Goal: Task Accomplishment & Management: Complete application form

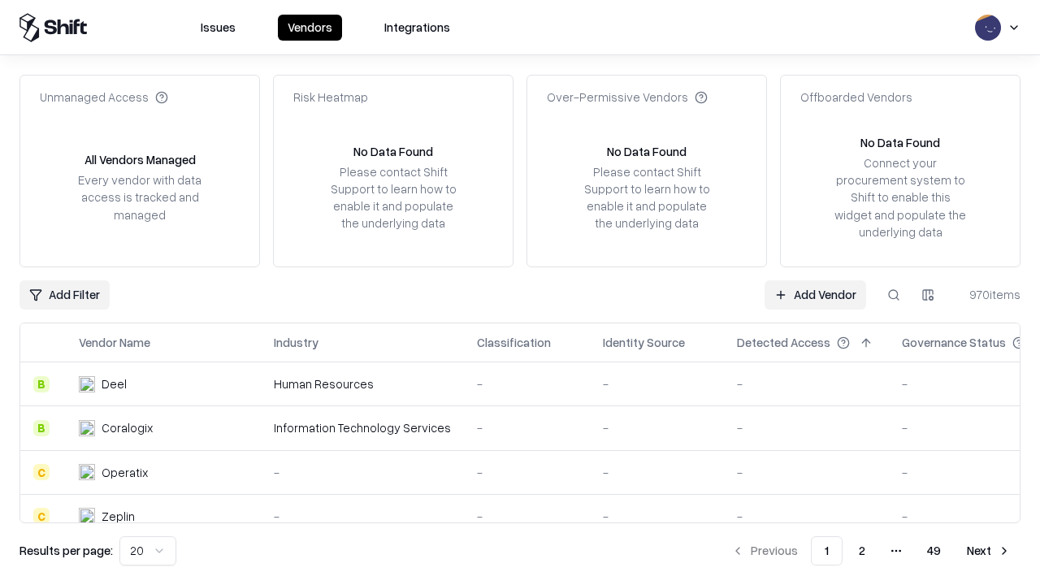
click at [815, 294] on link "Add Vendor" at bounding box center [816, 294] width 102 height 29
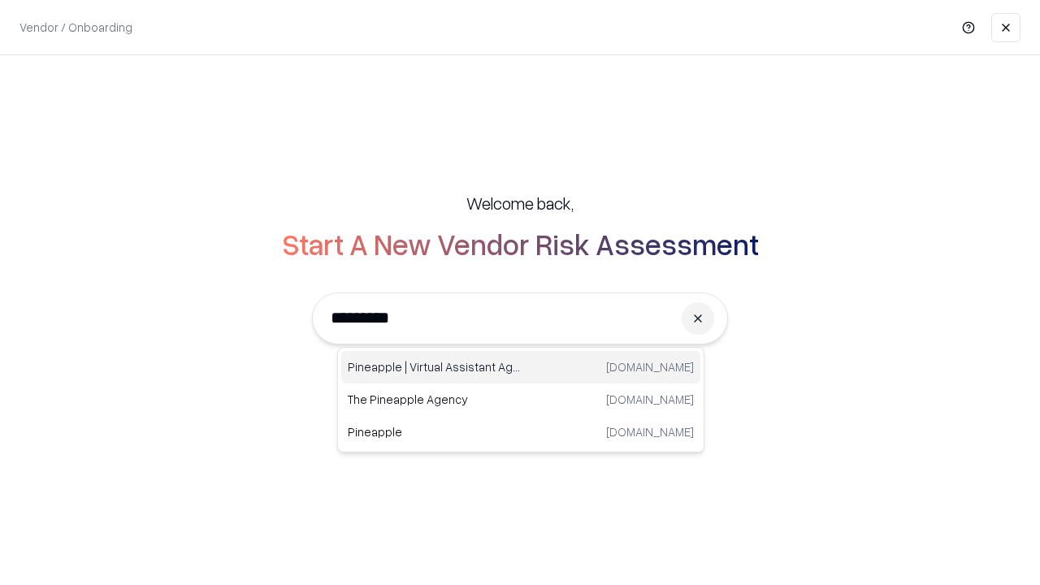
click at [521, 367] on div "Pineapple | Virtual Assistant Agency [DOMAIN_NAME]" at bounding box center [520, 367] width 359 height 33
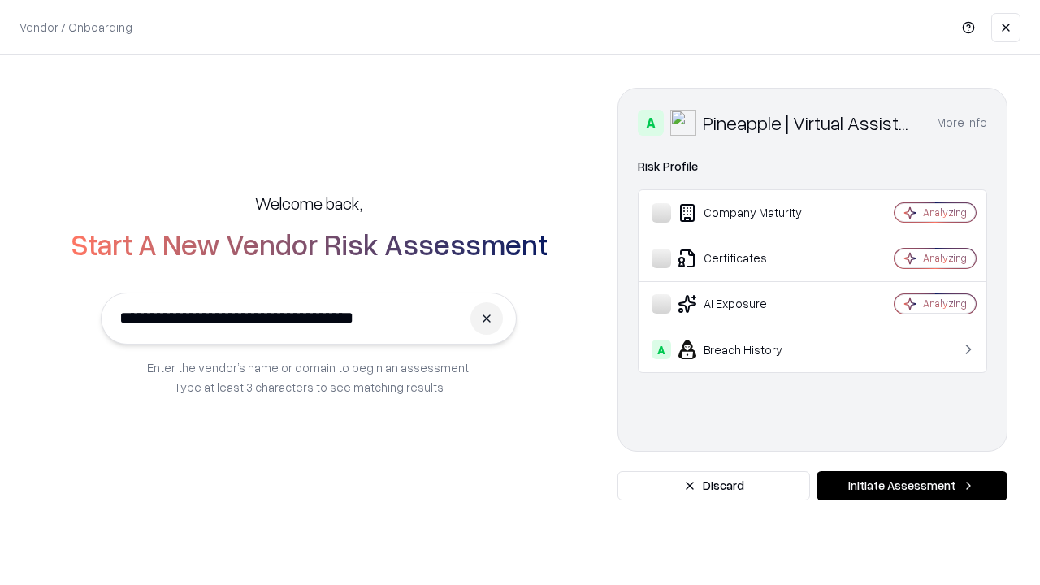
type input "**********"
click at [912, 486] on button "Initiate Assessment" at bounding box center [912, 485] width 191 height 29
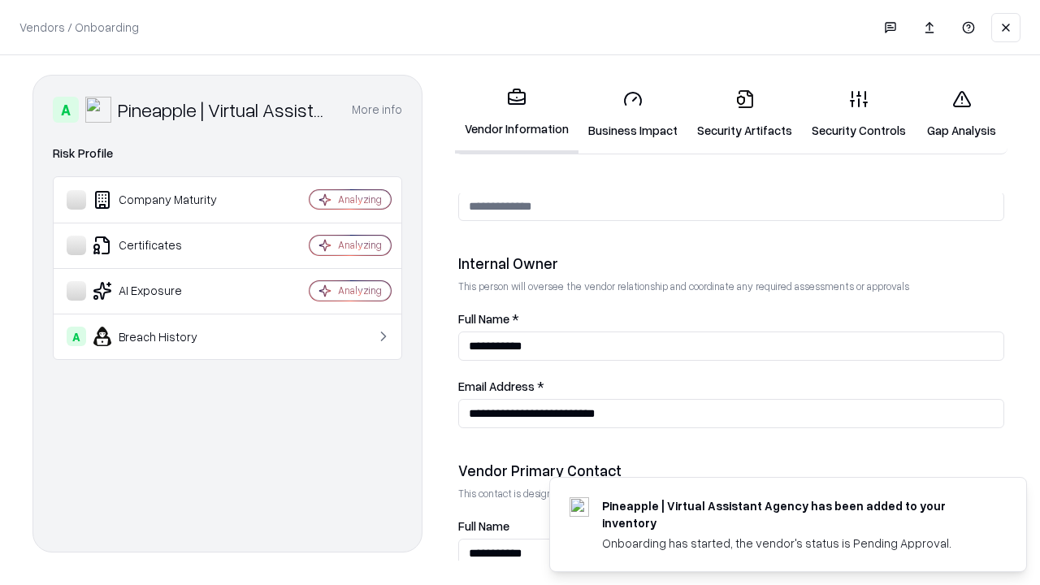
scroll to position [842, 0]
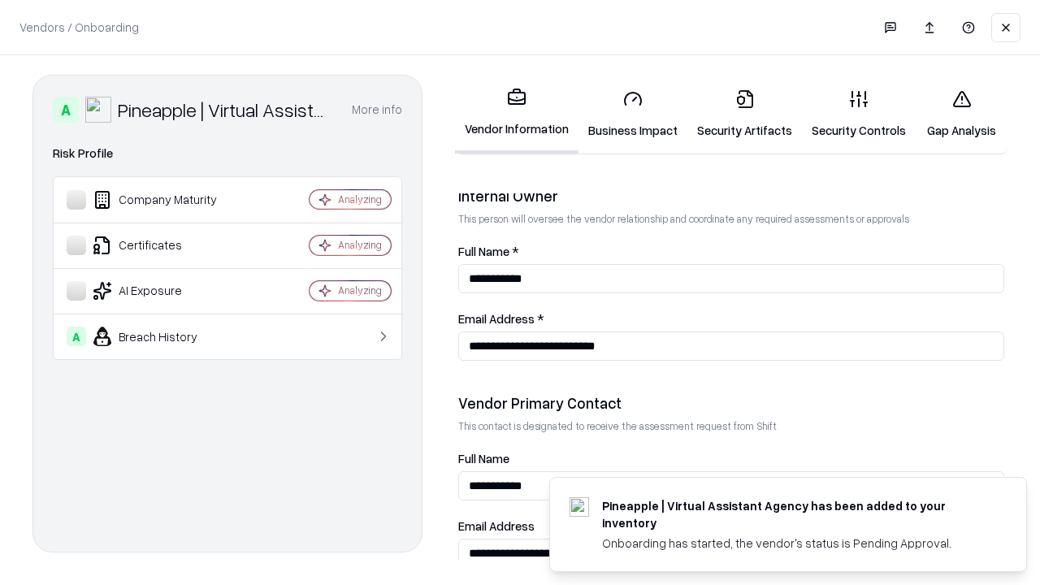
click at [633, 114] on link "Business Impact" at bounding box center [633, 114] width 109 height 76
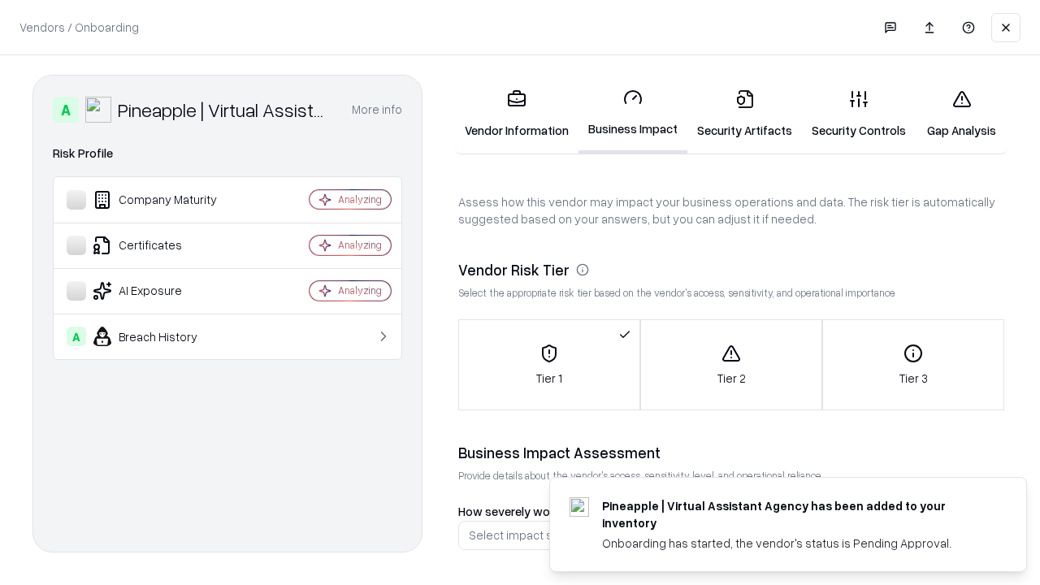
click at [744, 114] on link "Security Artifacts" at bounding box center [744, 114] width 115 height 76
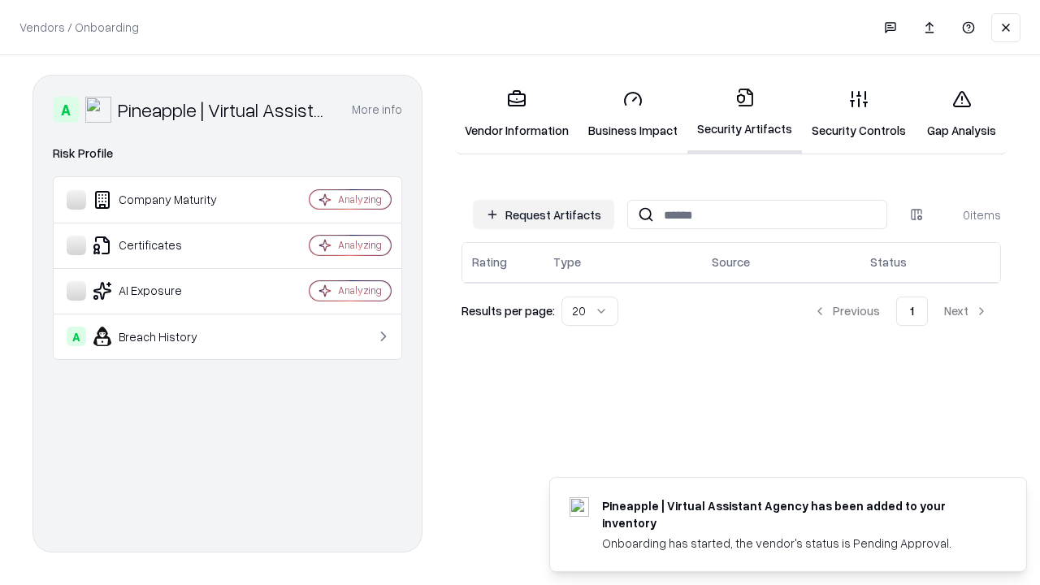
click at [544, 215] on button "Request Artifacts" at bounding box center [543, 214] width 141 height 29
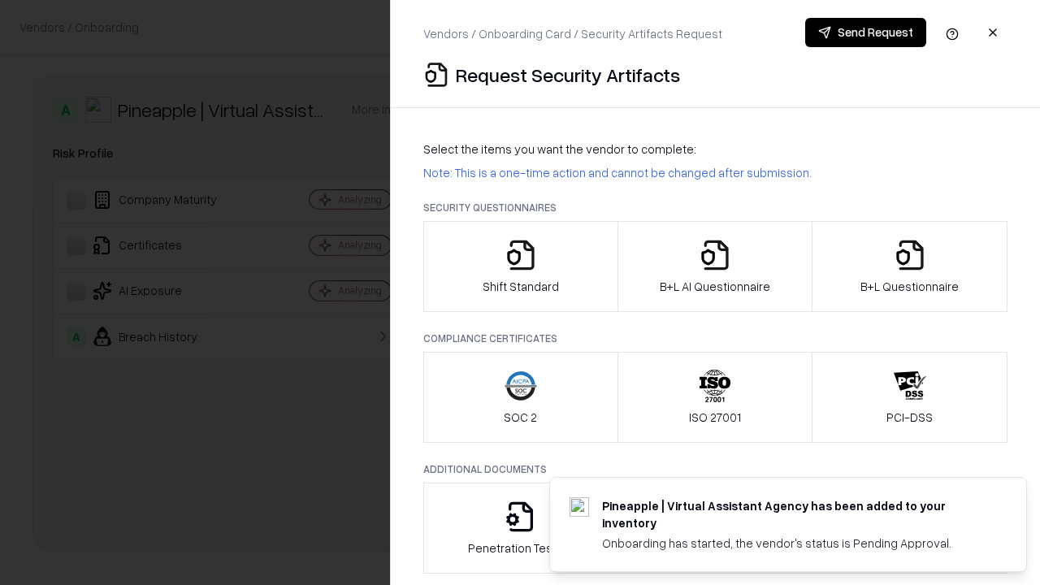
click at [520, 267] on icon "button" at bounding box center [521, 255] width 33 height 33
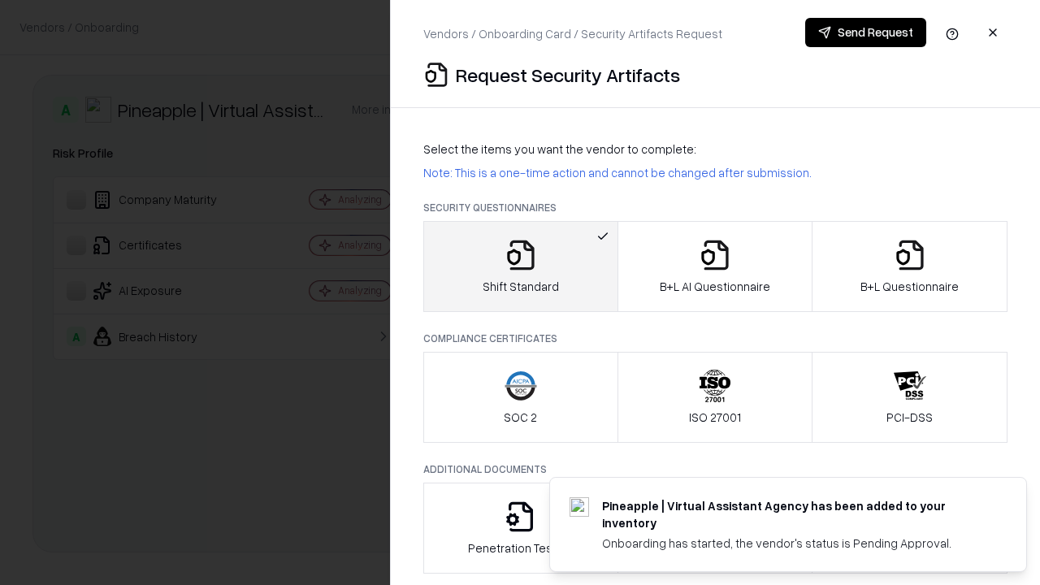
click at [865, 33] on button "Send Request" at bounding box center [865, 32] width 121 height 29
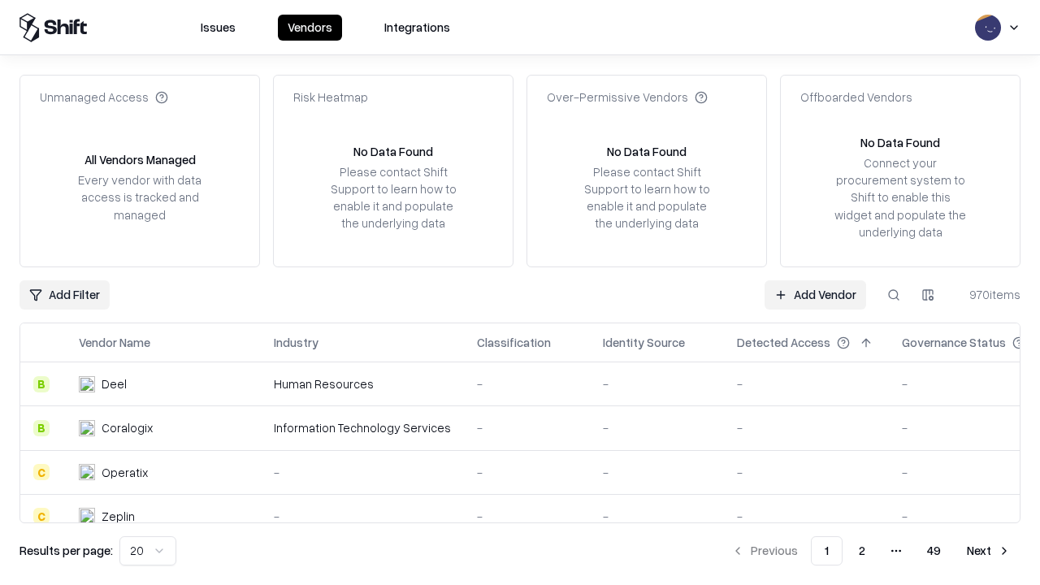
click at [894, 294] on button at bounding box center [893, 294] width 29 height 29
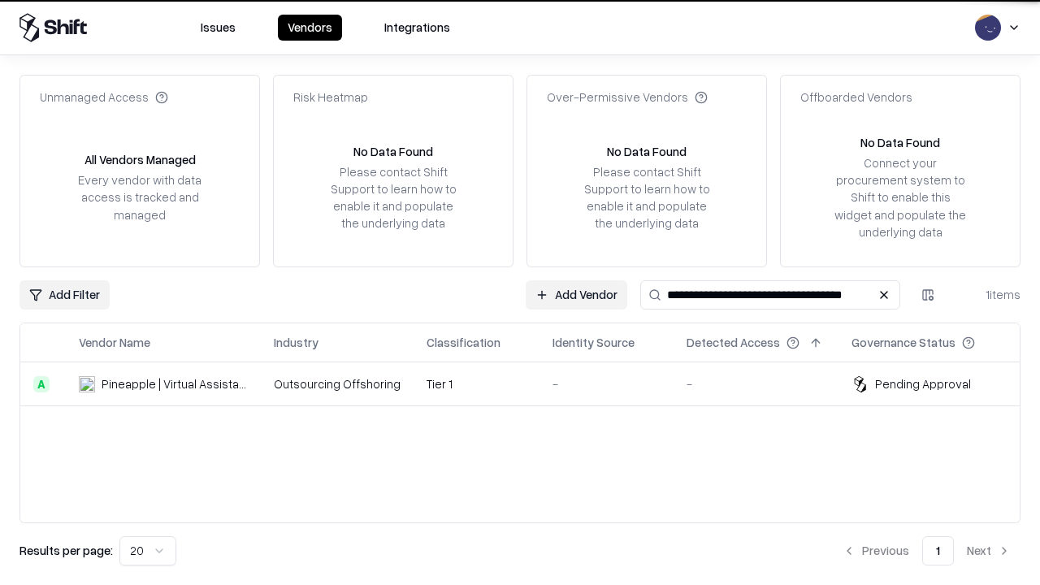
type input "**********"
click at [530, 384] on td "Tier 1" at bounding box center [477, 384] width 126 height 44
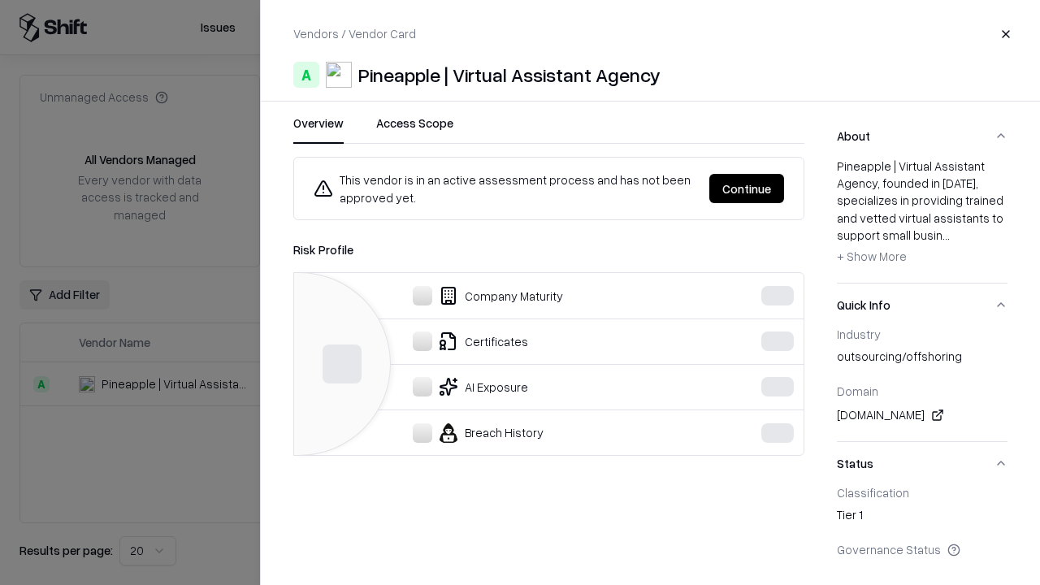
click at [747, 189] on button "Continue" at bounding box center [746, 188] width 75 height 29
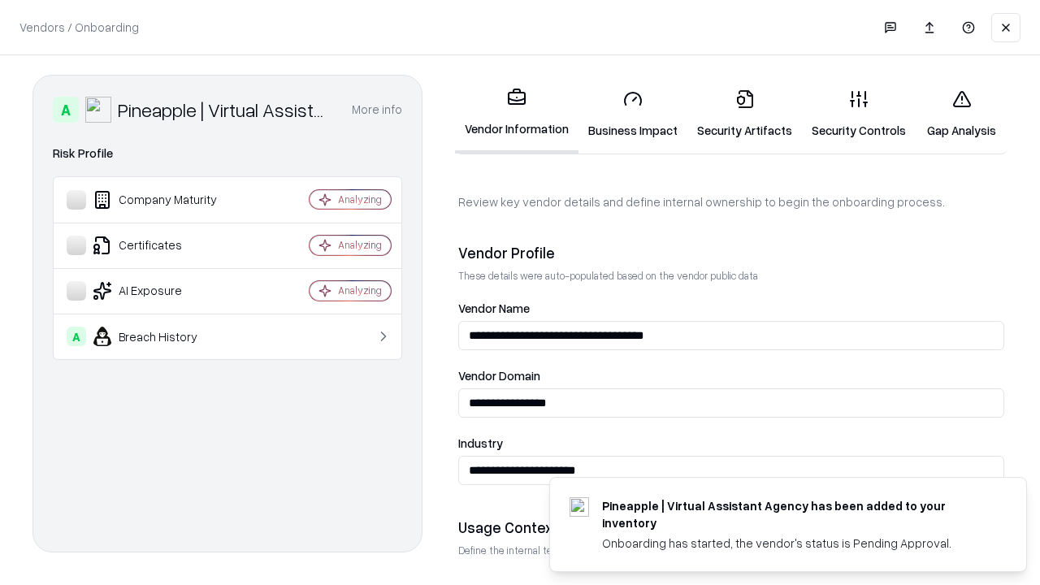
click at [744, 114] on link "Security Artifacts" at bounding box center [744, 114] width 115 height 76
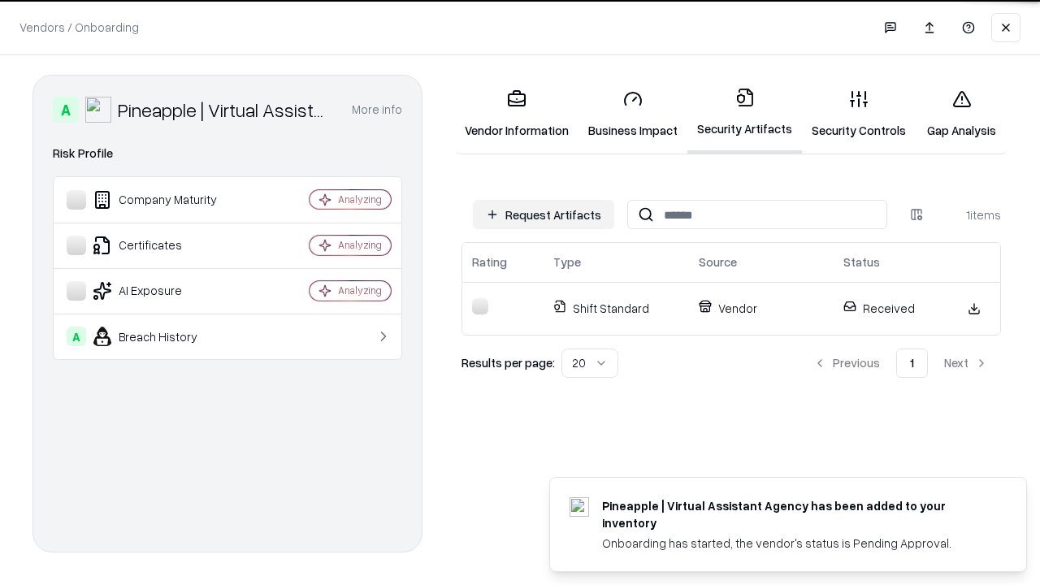
click at [859, 114] on link "Security Controls" at bounding box center [859, 114] width 114 height 76
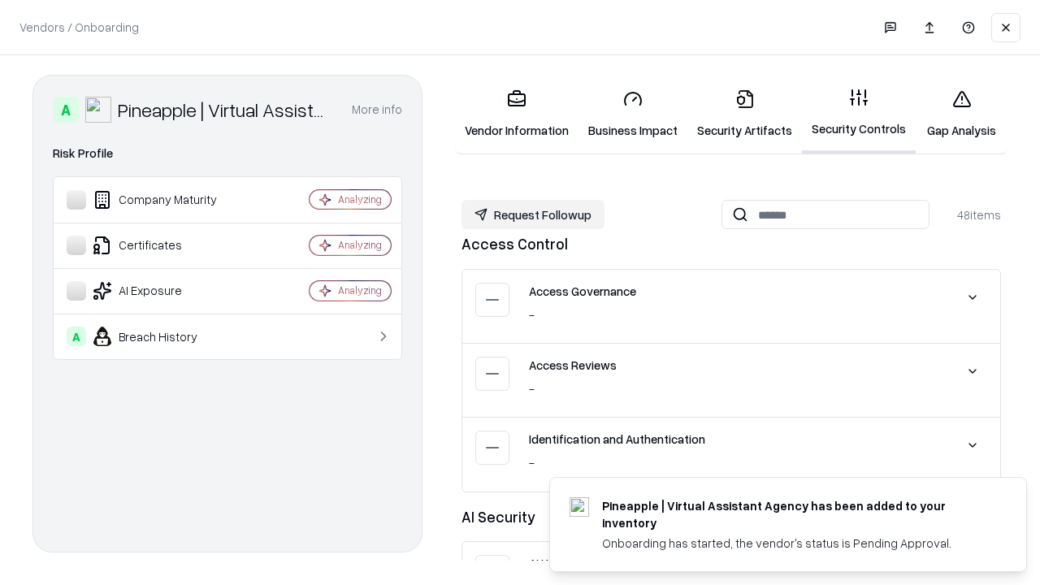
click at [533, 214] on button "Request Followup" at bounding box center [533, 214] width 143 height 29
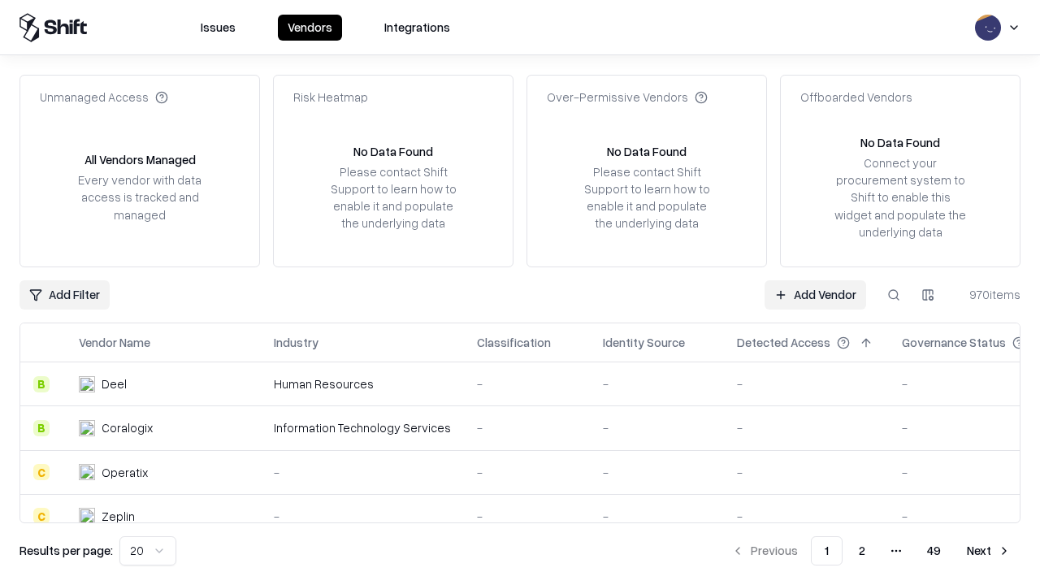
click at [815, 294] on link "Add Vendor" at bounding box center [816, 294] width 102 height 29
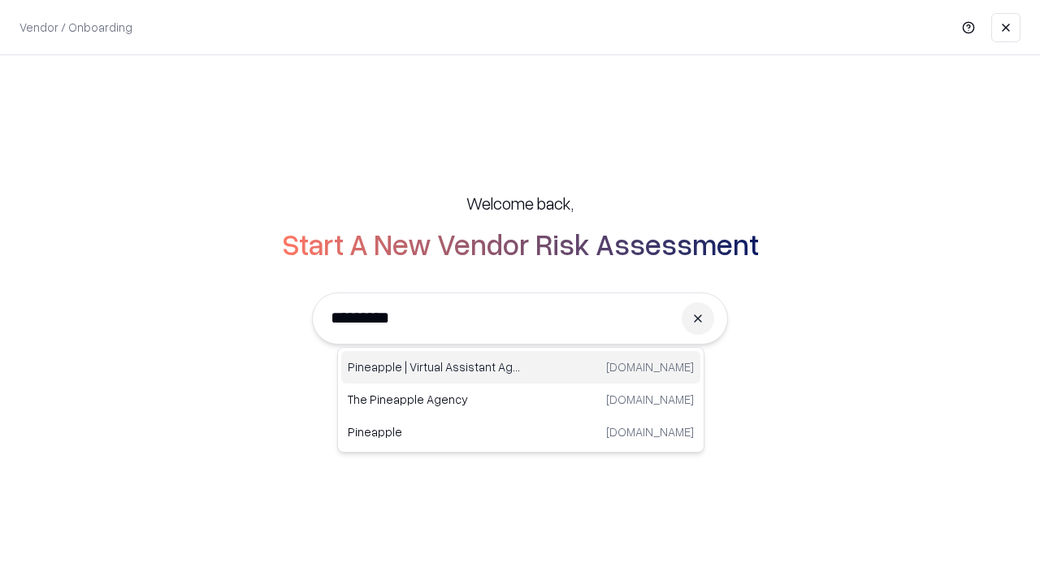
click at [521, 367] on div "Pineapple | Virtual Assistant Agency [DOMAIN_NAME]" at bounding box center [520, 367] width 359 height 33
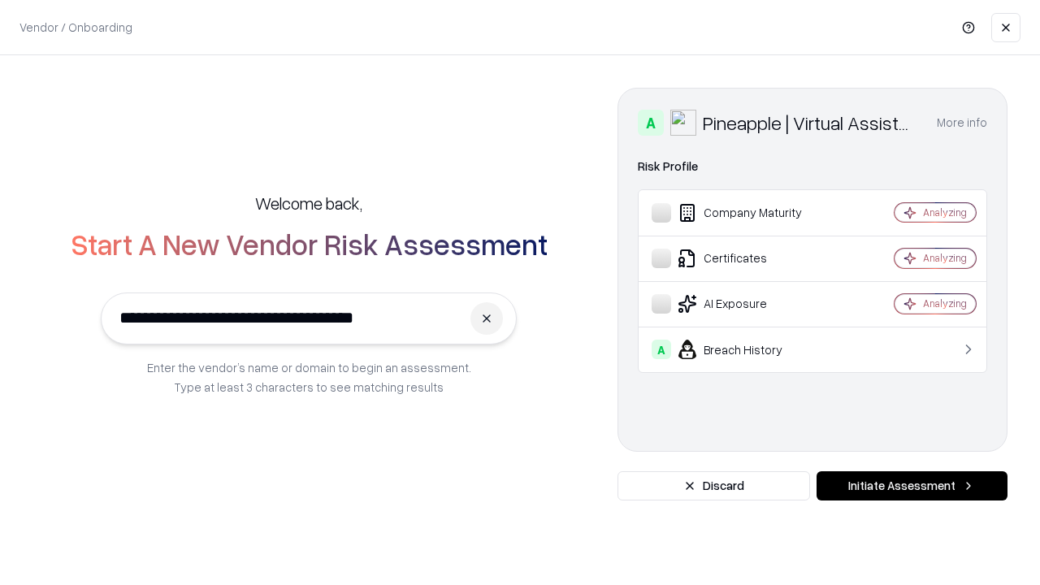
type input "**********"
click at [912, 486] on button "Initiate Assessment" at bounding box center [912, 485] width 191 height 29
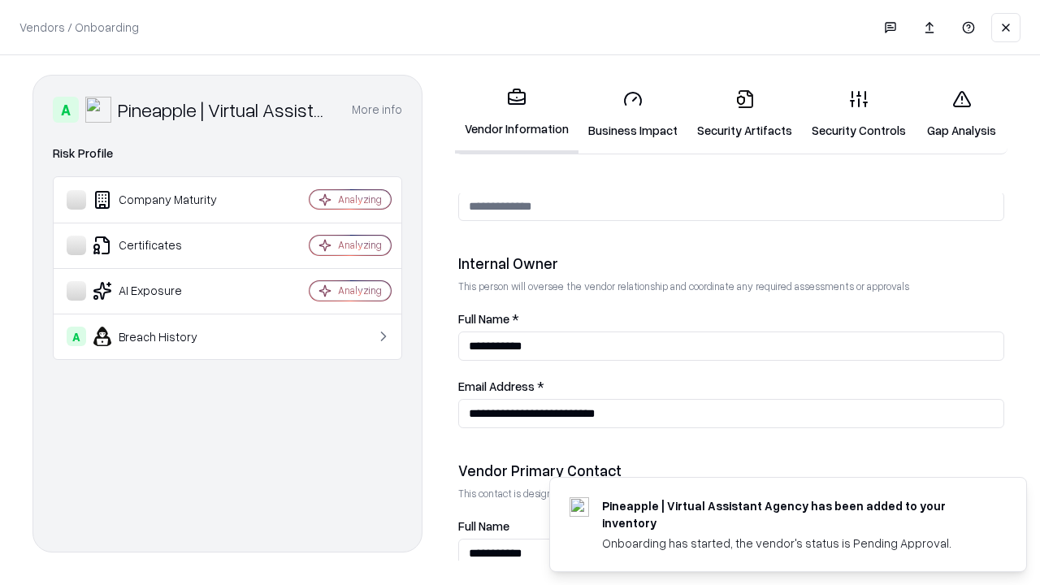
scroll to position [842, 0]
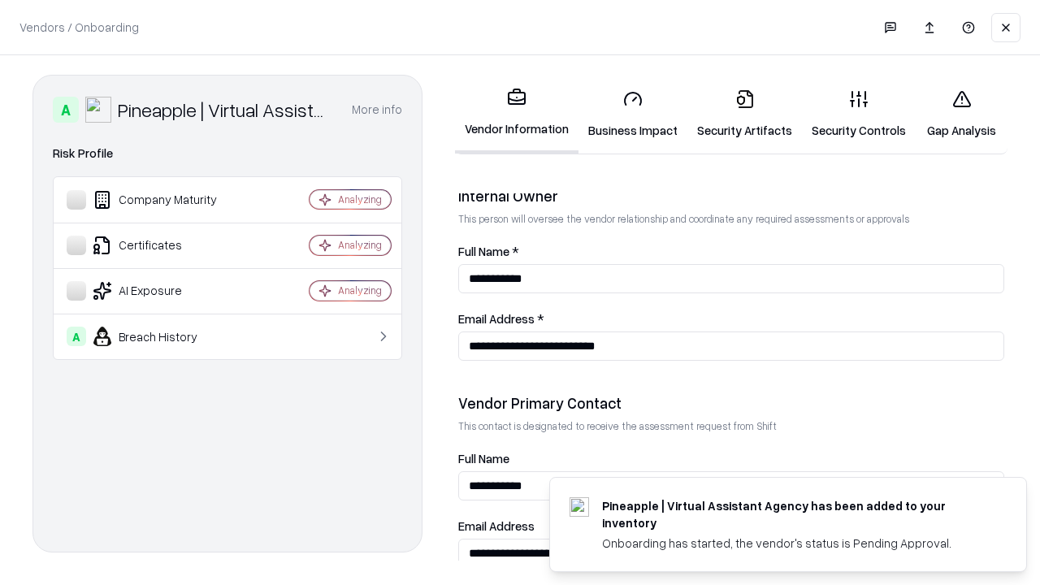
click at [961, 114] on link "Gap Analysis" at bounding box center [962, 114] width 92 height 76
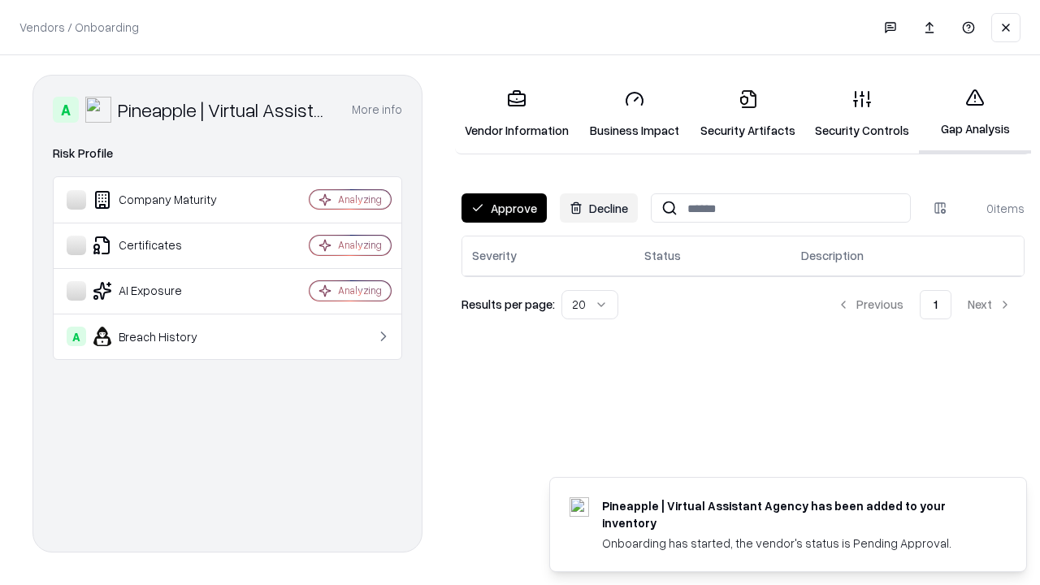
click at [504, 208] on button "Approve" at bounding box center [504, 207] width 85 height 29
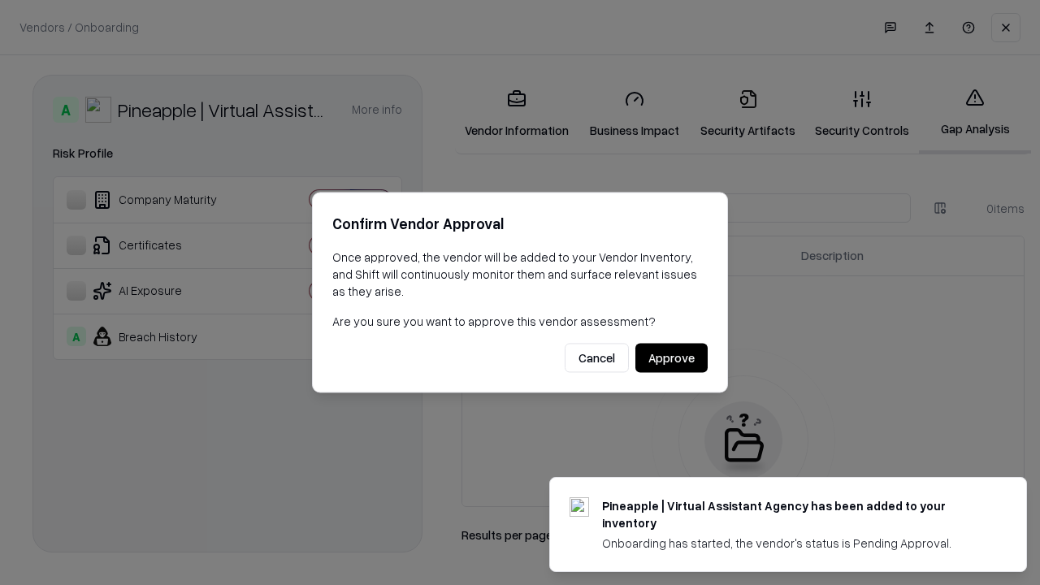
click at [671, 358] on button "Approve" at bounding box center [671, 358] width 72 height 29
